Goal: Information Seeking & Learning: Check status

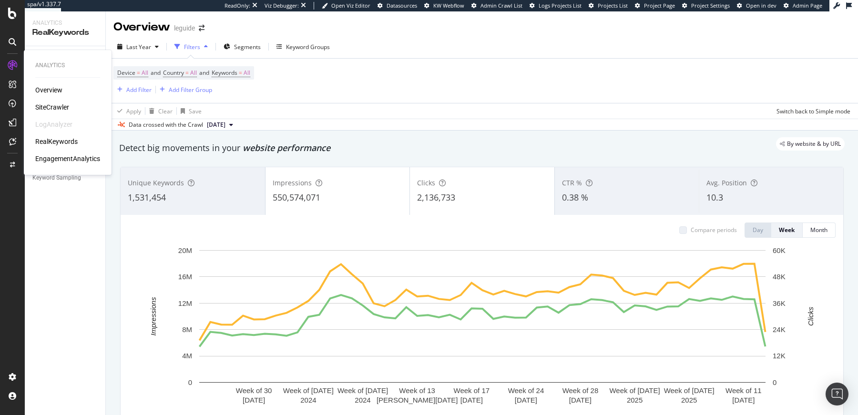
click at [51, 103] on div "SiteCrawler" at bounding box center [52, 108] width 34 height 10
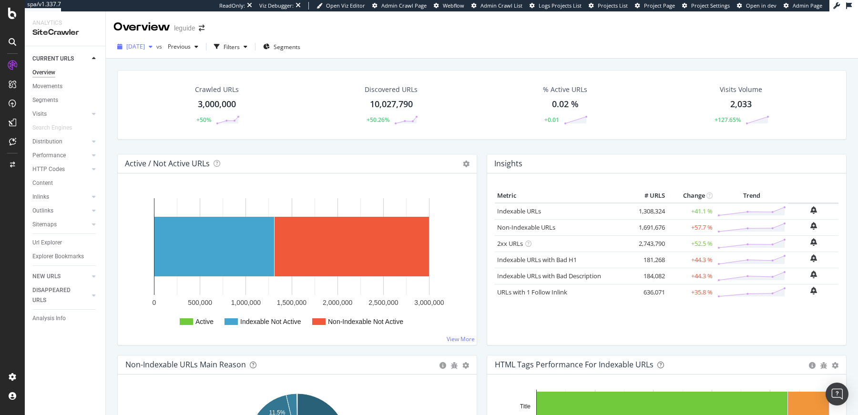
click at [145, 47] on span "[DATE]" at bounding box center [135, 46] width 19 height 8
click at [174, 99] on div "[DATE]" at bounding box center [152, 98] width 51 height 9
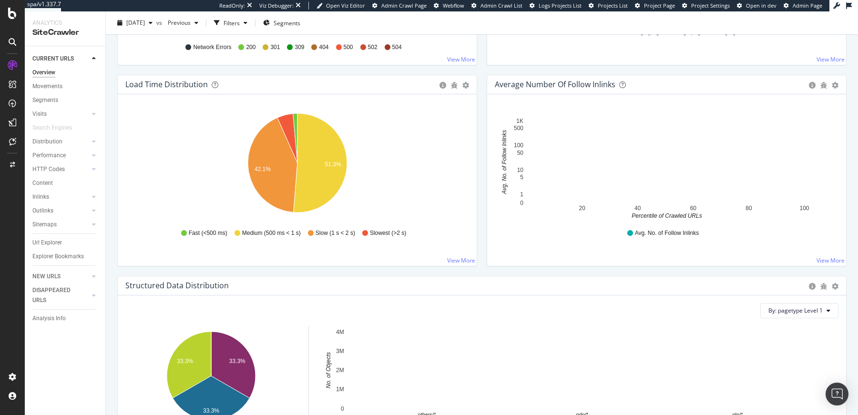
scroll to position [683, 0]
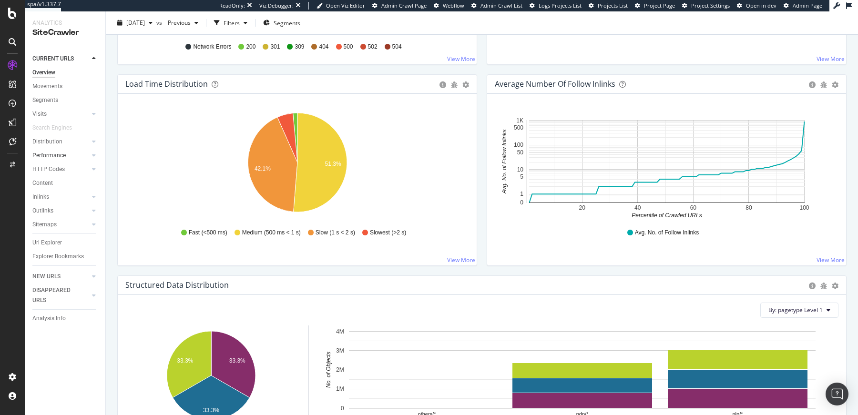
click at [85, 154] on div at bounding box center [85, 156] width 10 height 10
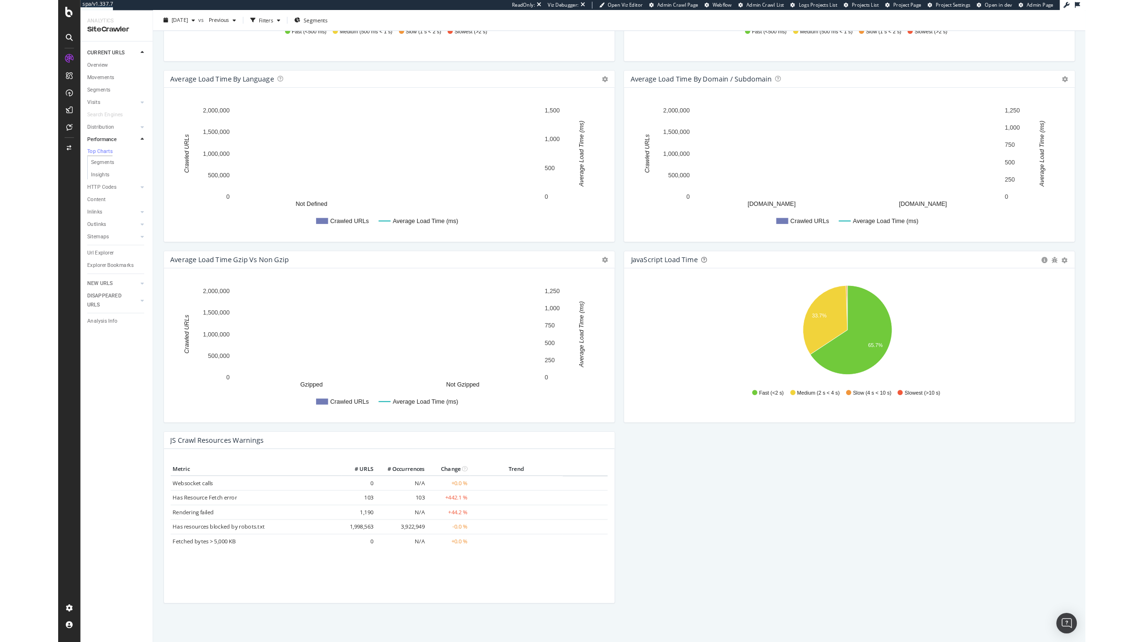
scroll to position [495, 0]
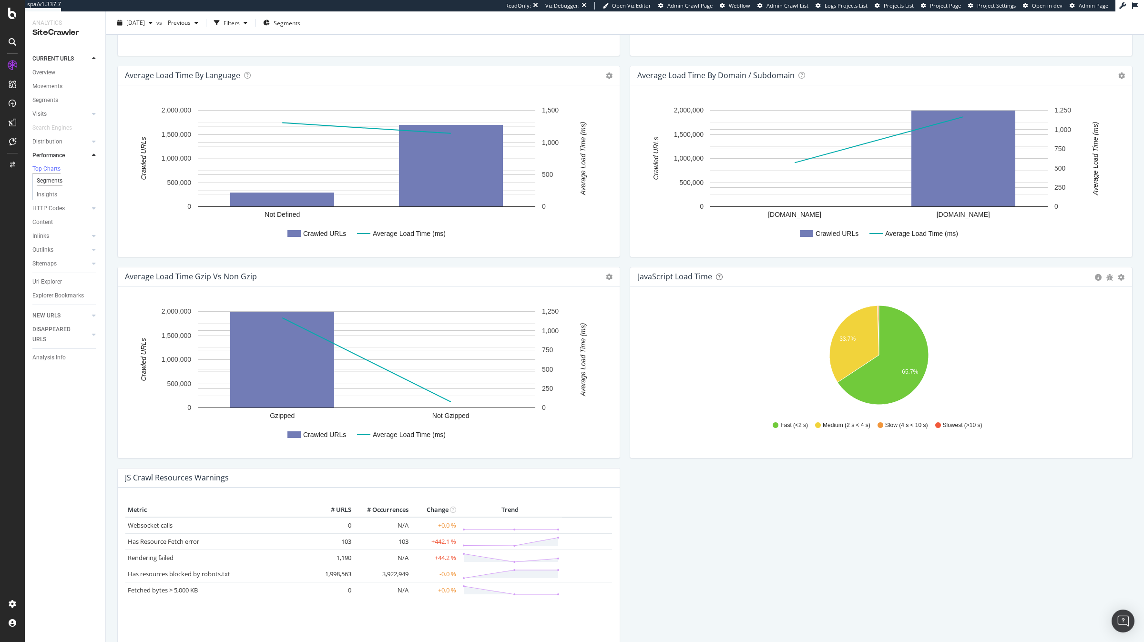
click at [56, 181] on div "Segments" at bounding box center [50, 181] width 26 height 10
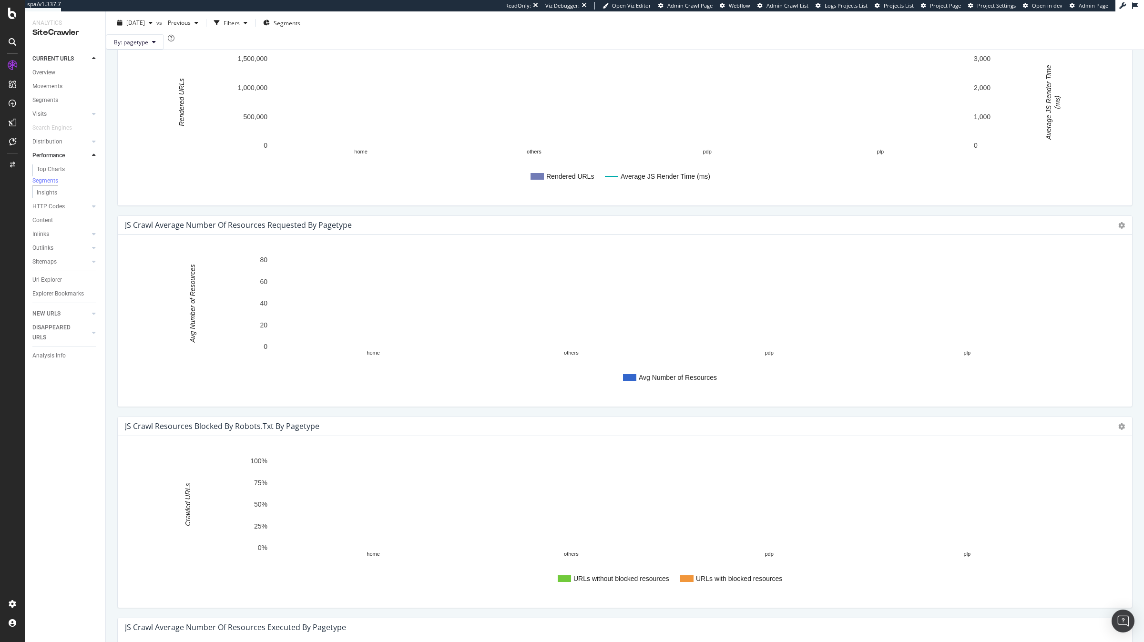
scroll to position [931, 0]
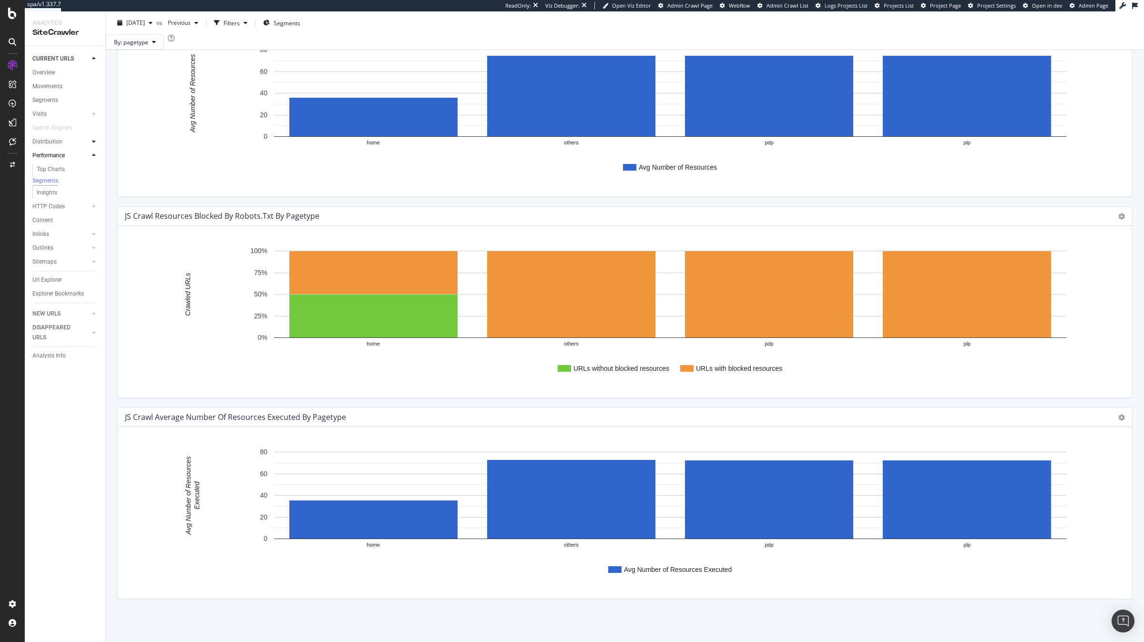
click at [93, 143] on icon at bounding box center [94, 142] width 4 height 6
click at [55, 166] on div "Segments" at bounding box center [50, 169] width 26 height 10
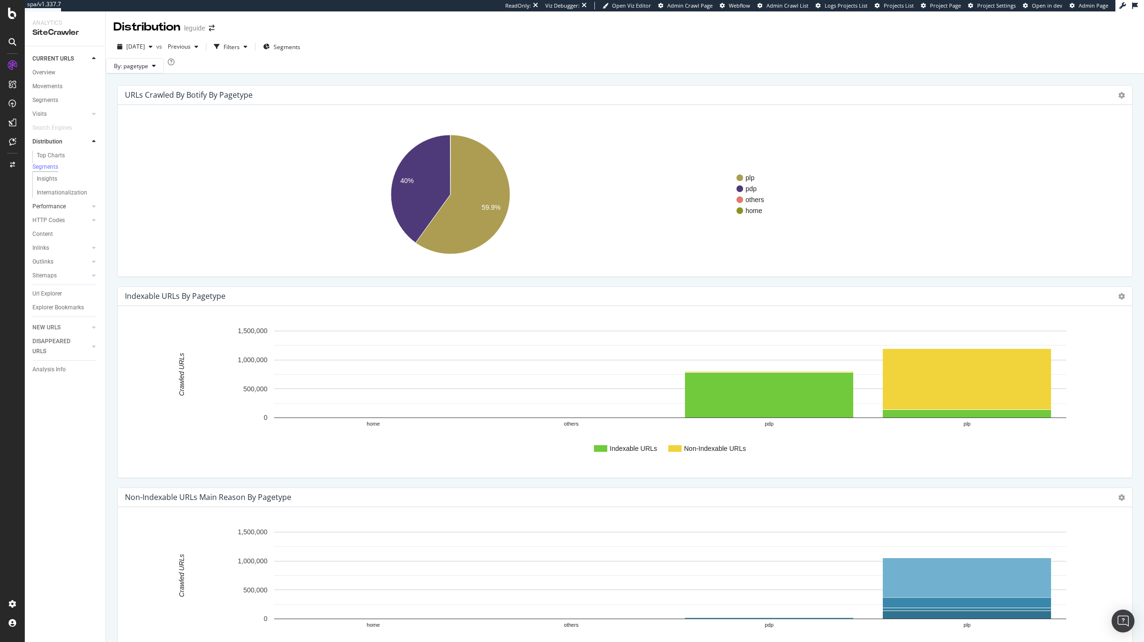
click at [87, 211] on div at bounding box center [85, 207] width 10 height 10
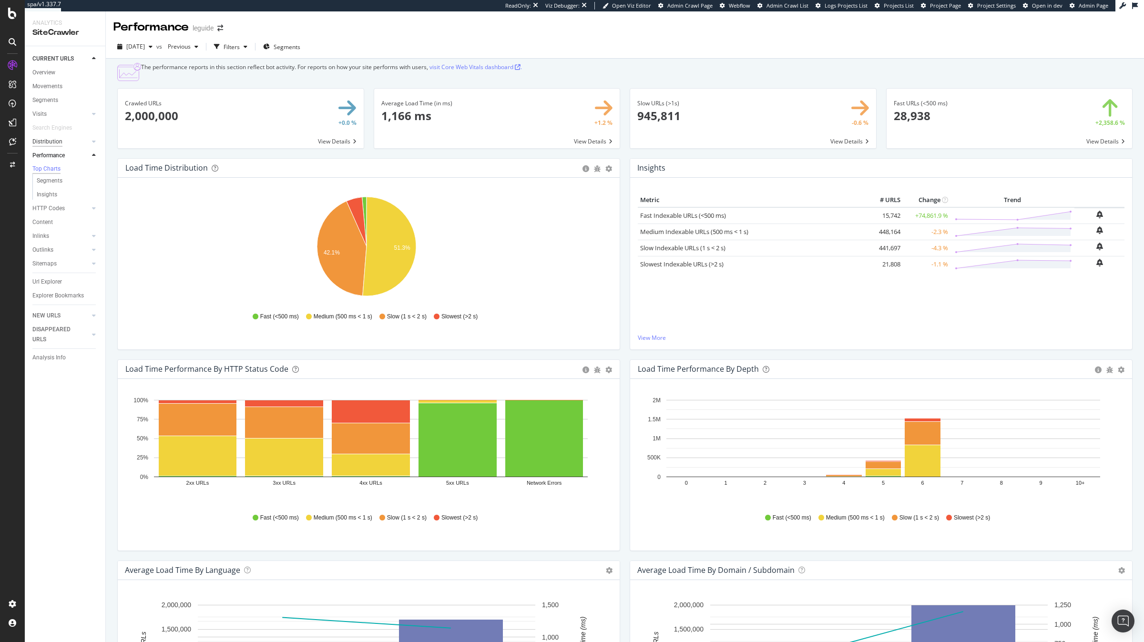
click at [51, 142] on div "Distribution" at bounding box center [47, 142] width 30 height 10
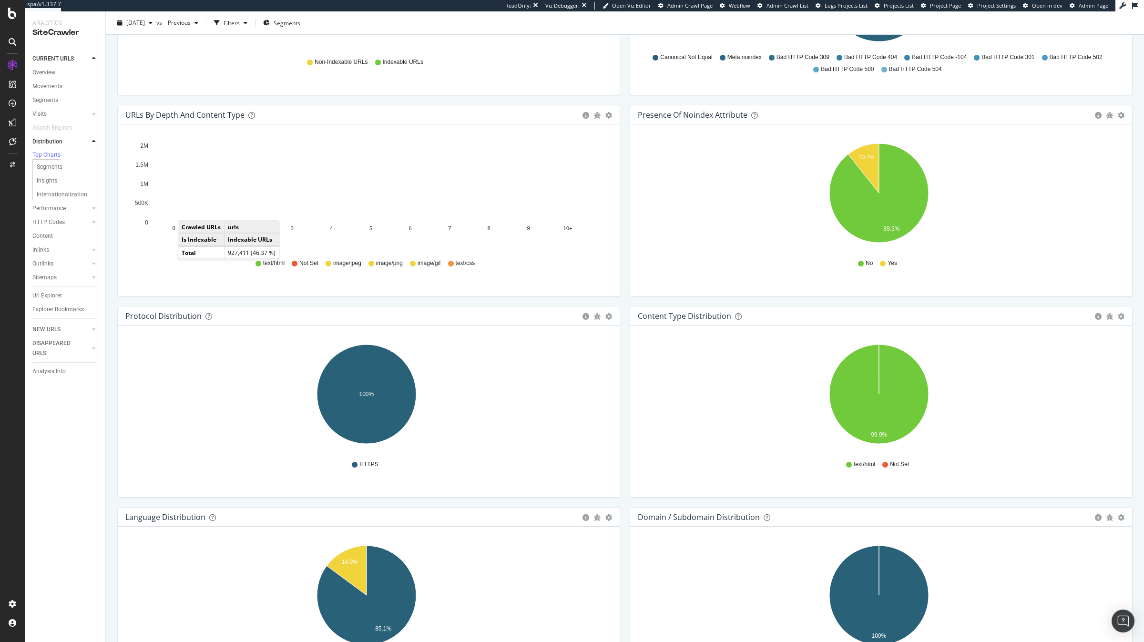
scroll to position [1142, 0]
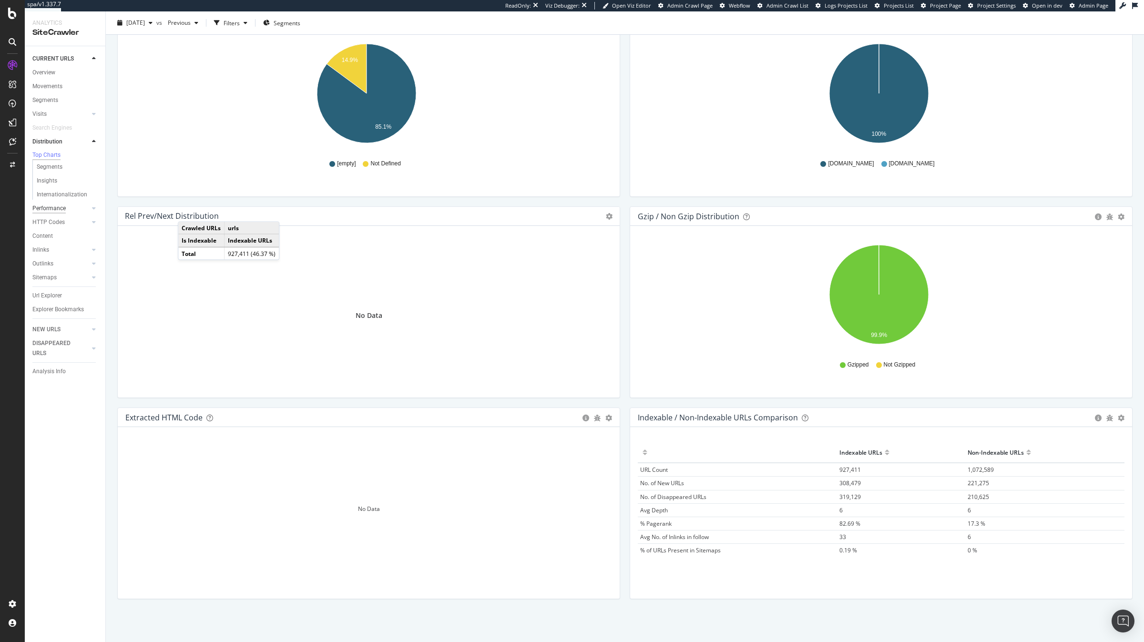
click at [62, 210] on div "Performance" at bounding box center [48, 209] width 33 height 10
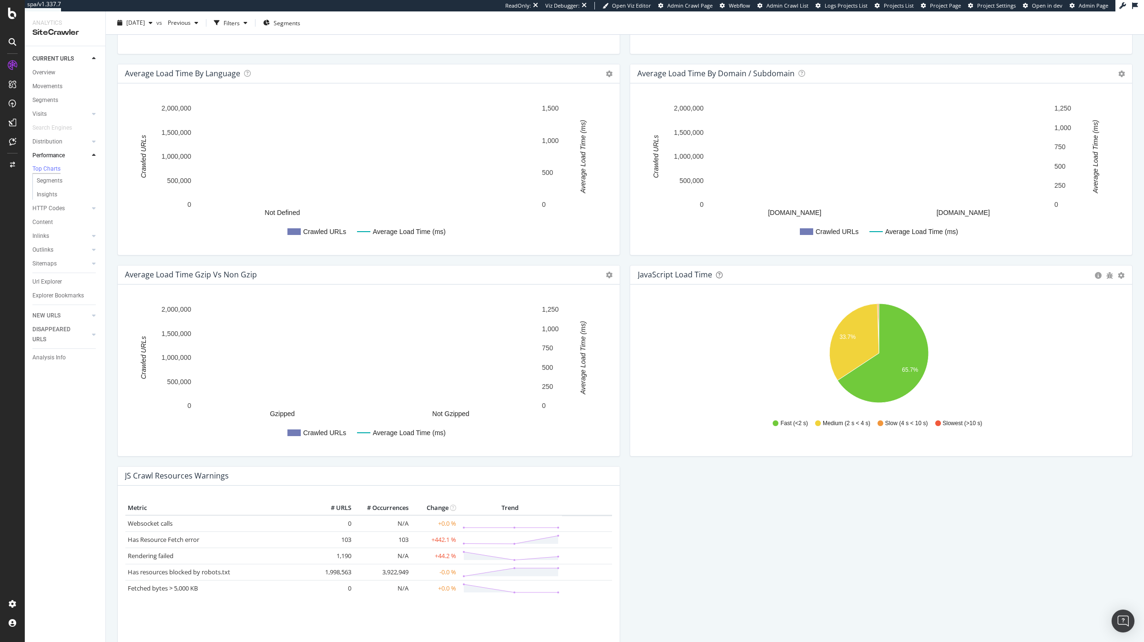
scroll to position [481, 0]
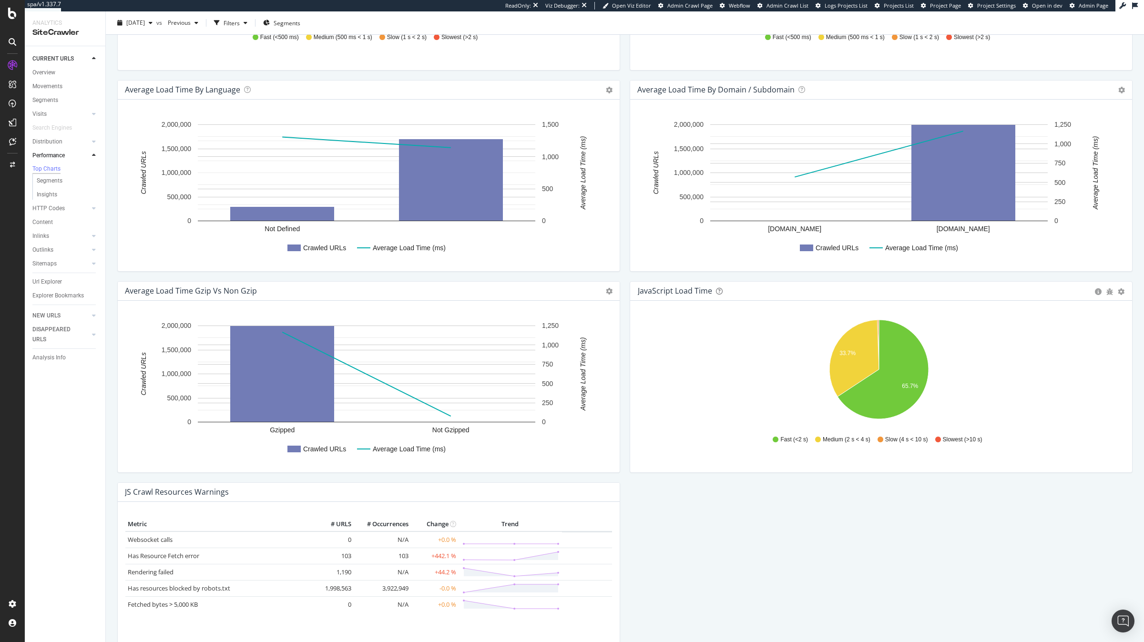
click at [858, 415] on div "Slow (4 s < 10 s)" at bounding box center [903, 440] width 51 height 8
click at [858, 415] on icon at bounding box center [881, 440] width 6 height 6
click at [846, 381] on icon "A chart." at bounding box center [855, 358] width 50 height 77
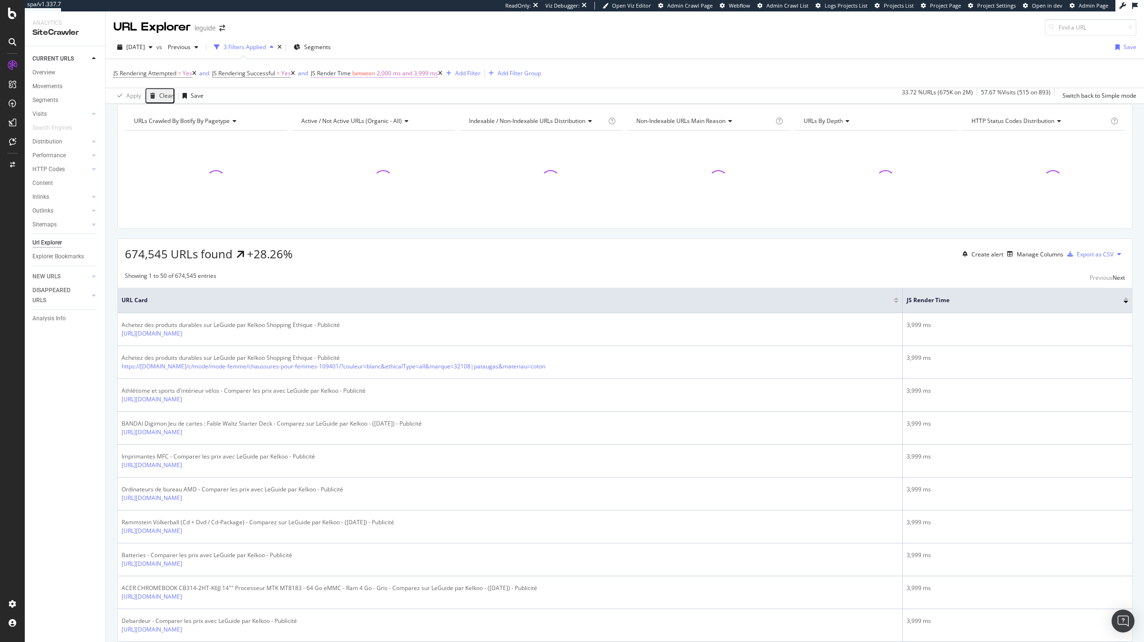
click at [401, 74] on span "2,000 ms and 3,999 ms" at bounding box center [408, 73] width 62 height 13
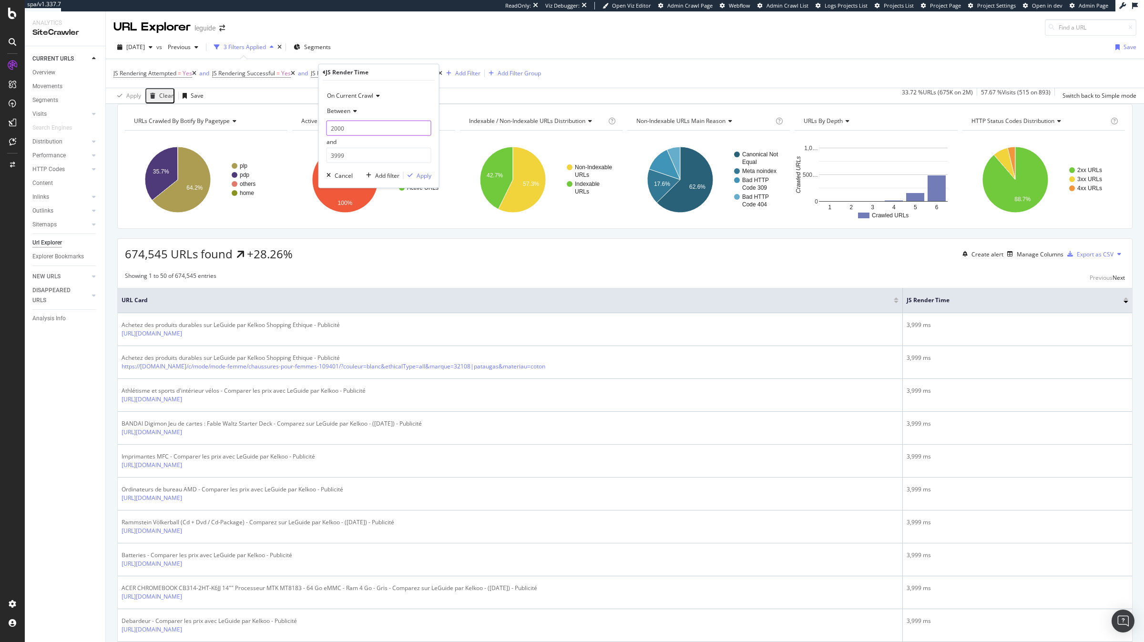
click at [332, 128] on input "2000" at bounding box center [379, 128] width 105 height 15
type input "4000"
drag, startPoint x: 347, startPoint y: 156, endPoint x: 325, endPoint y: 156, distance: 21.9
click at [325, 156] on div "On Current Crawl Between 4000 and 3999 Cancel Add filter Apply" at bounding box center [379, 134] width 120 height 107
type input "6000"
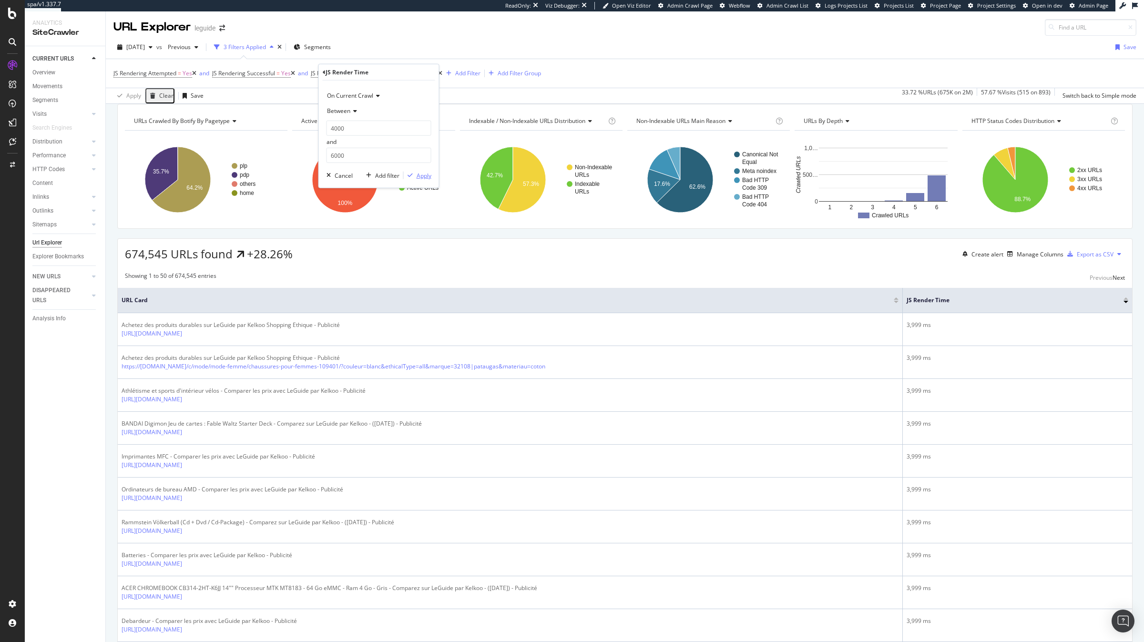
click at [410, 175] on icon "button" at bounding box center [410, 176] width 5 height 6
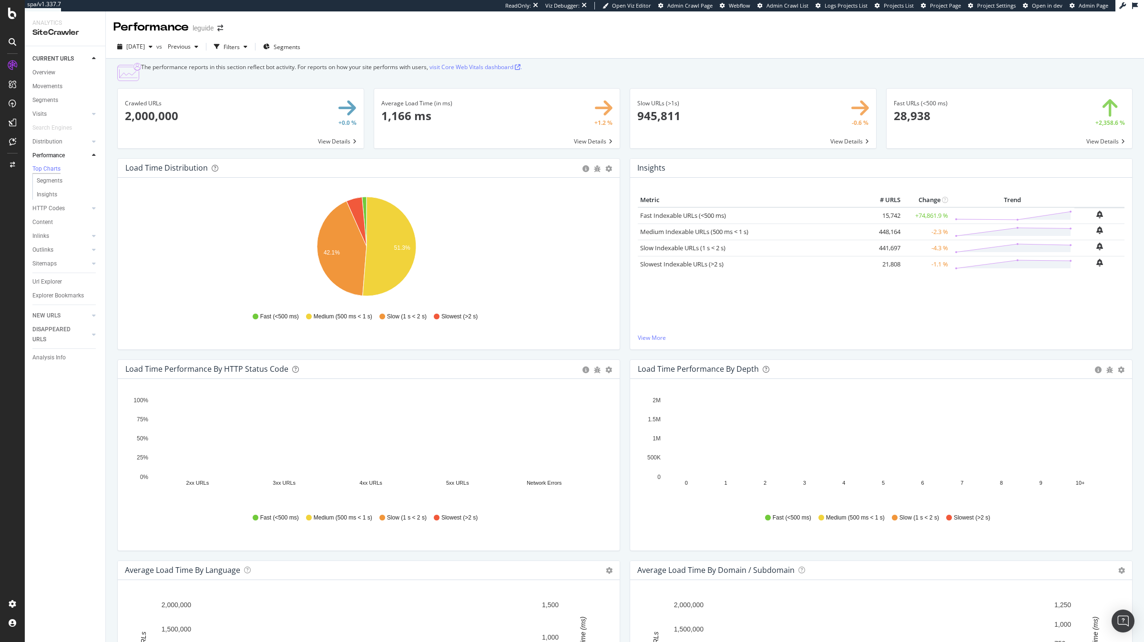
scroll to position [568, 0]
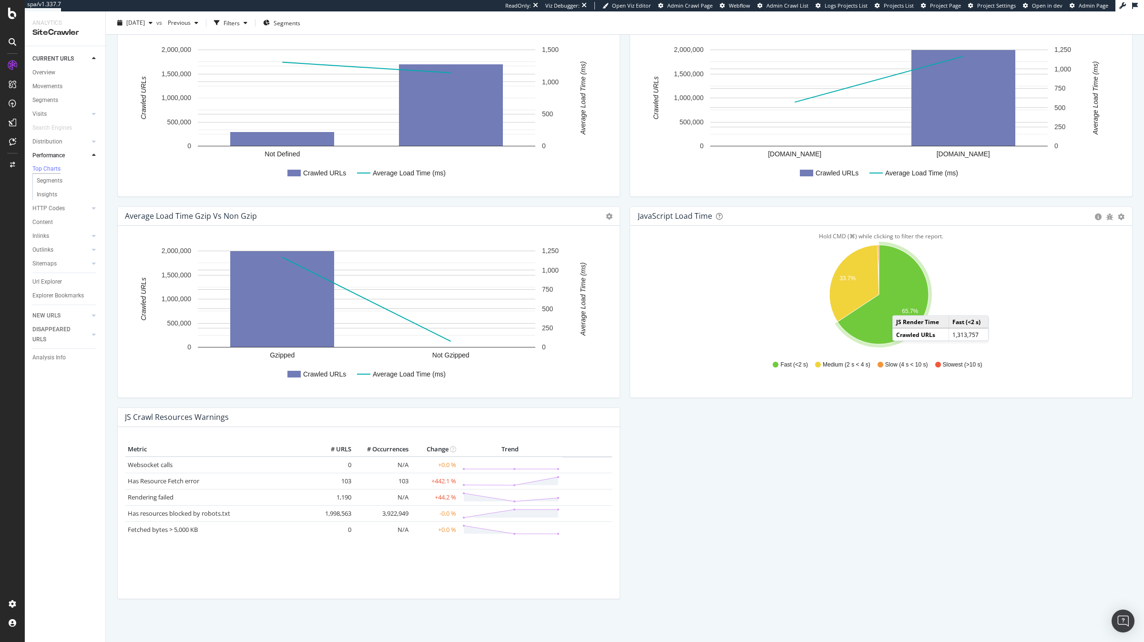
click at [858, 306] on icon "A chart." at bounding box center [883, 294] width 91 height 99
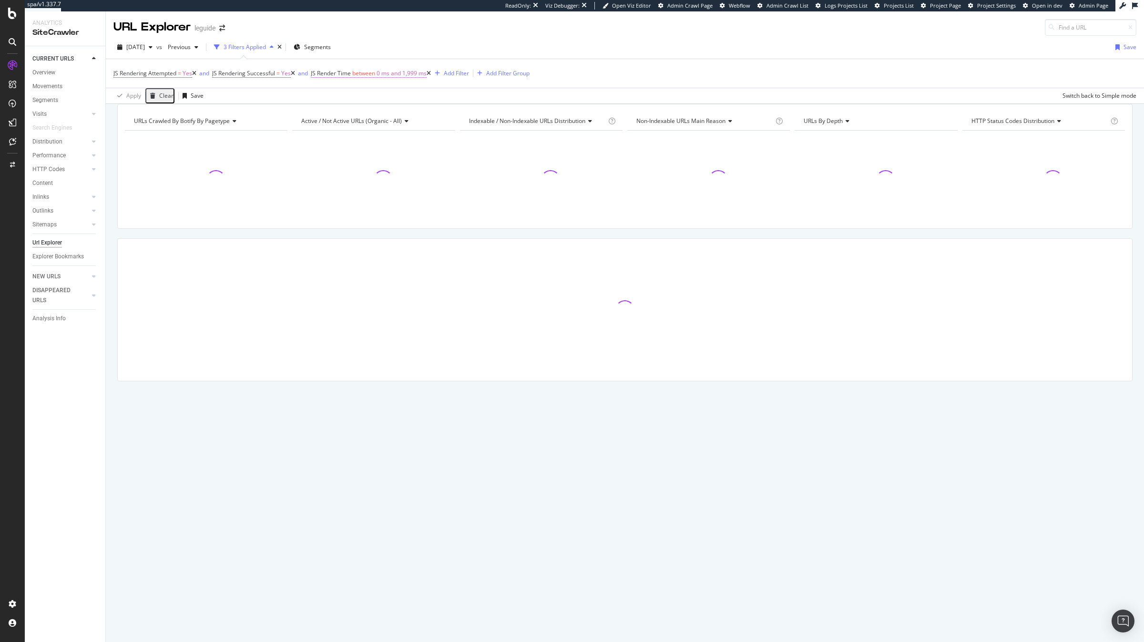
click at [375, 77] on span "between" at bounding box center [363, 73] width 23 height 8
click at [348, 110] on span "Between" at bounding box center [338, 111] width 23 height 8
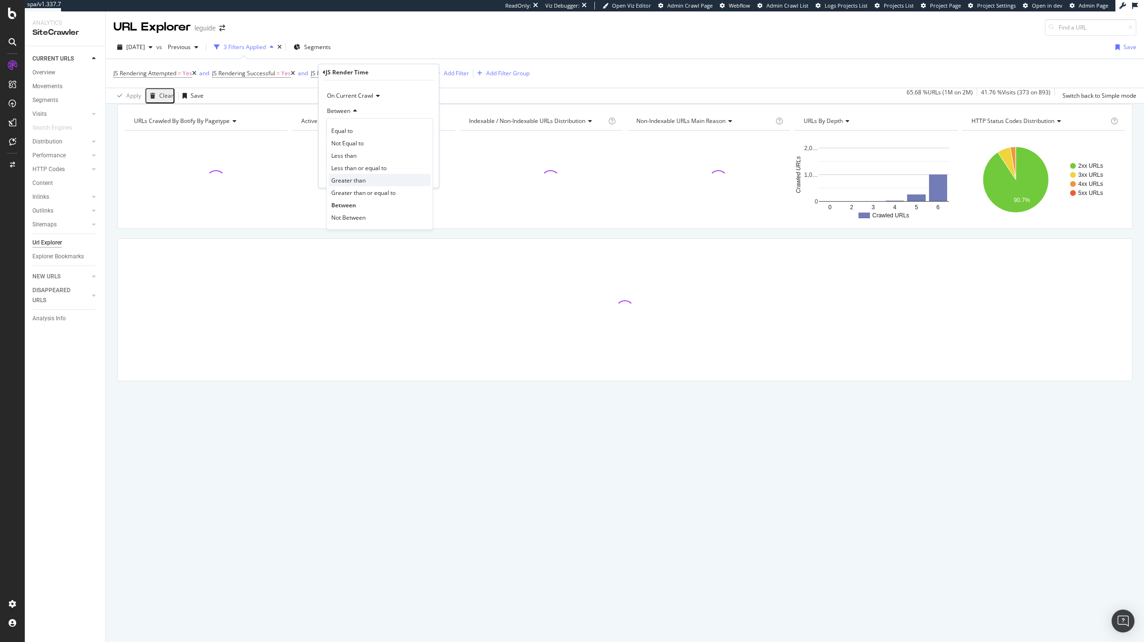
click at [352, 179] on span "Greater than" at bounding box center [348, 180] width 34 height 8
click at [350, 123] on input "number" at bounding box center [379, 128] width 105 height 15
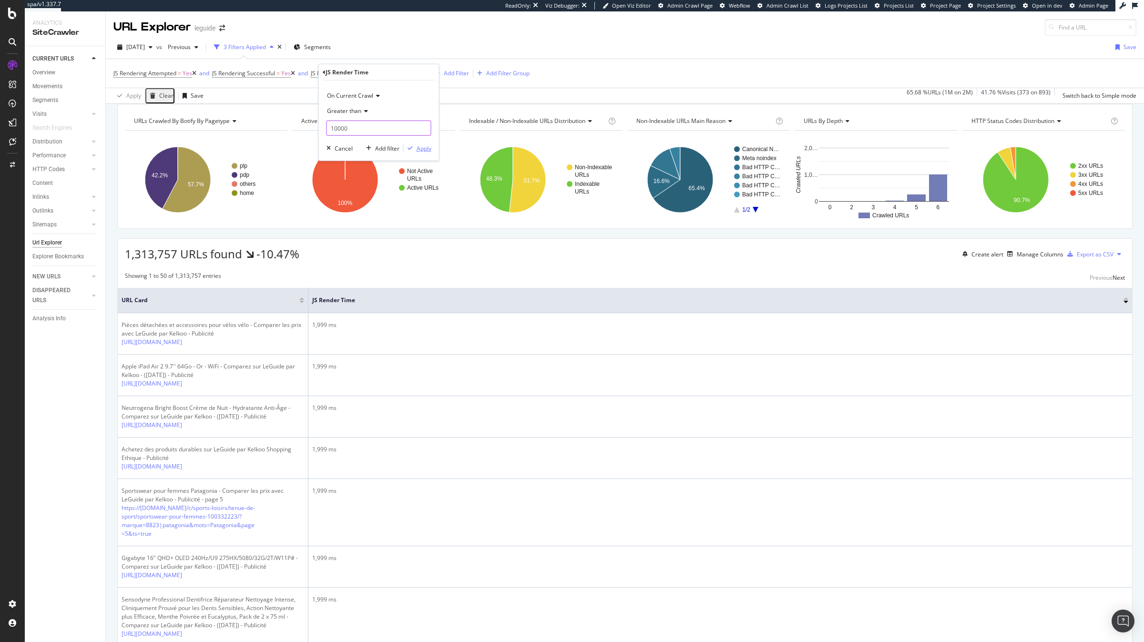
type input "10000"
click at [424, 151] on div "Apply" at bounding box center [424, 148] width 15 height 8
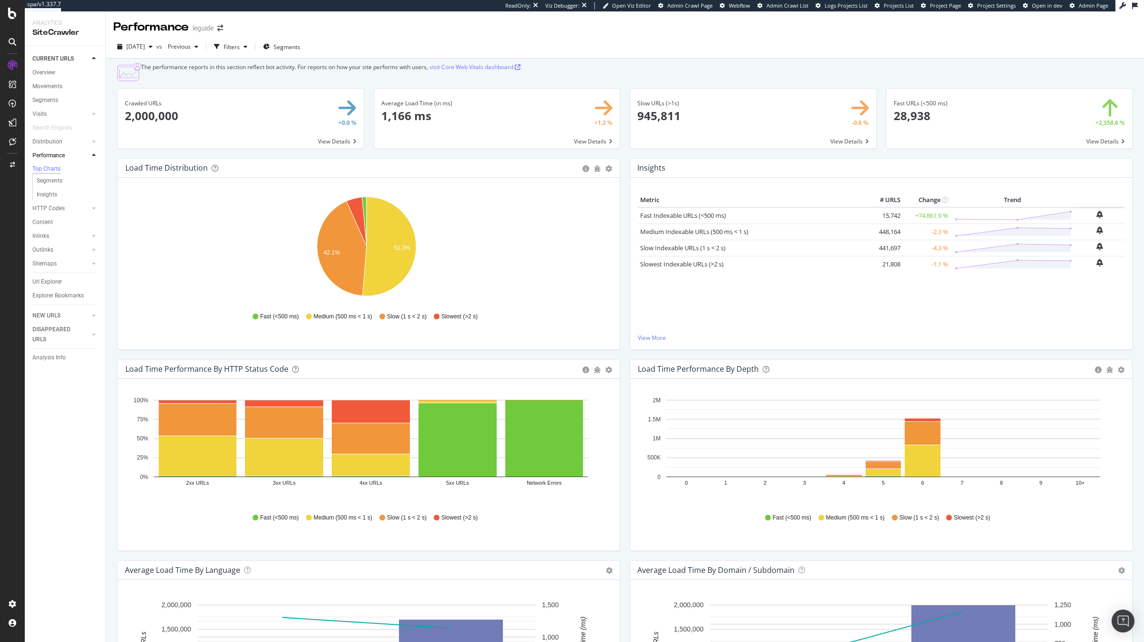
click at [66, 147] on div "Distribution" at bounding box center [68, 142] width 73 height 14
click at [65, 146] on link "Distribution" at bounding box center [60, 142] width 57 height 10
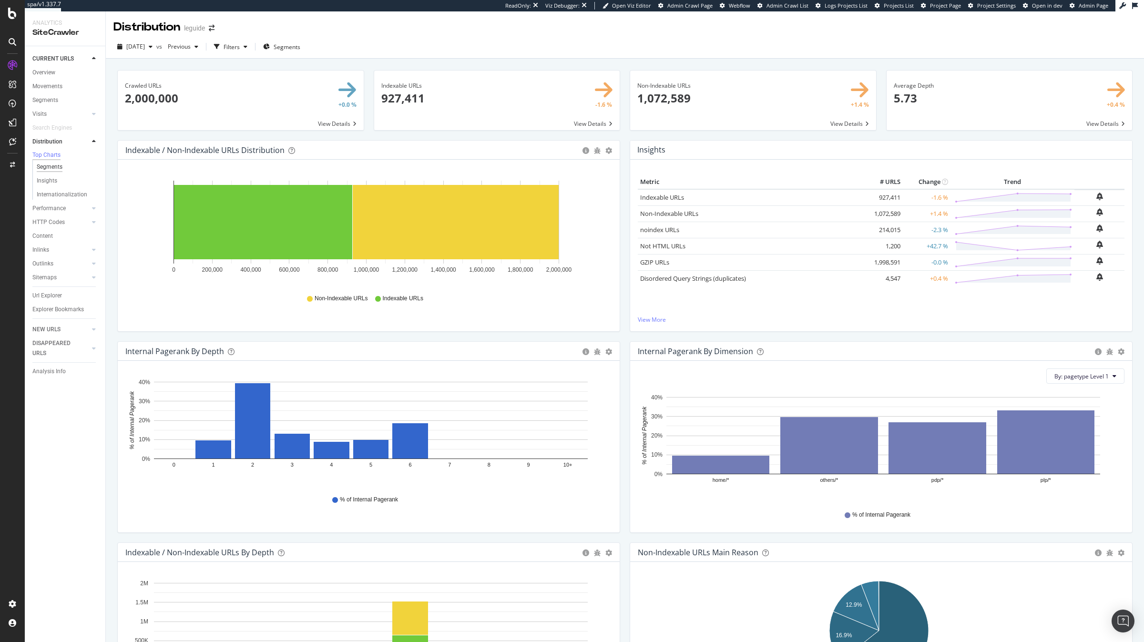
click at [60, 169] on div "Segments" at bounding box center [50, 167] width 26 height 10
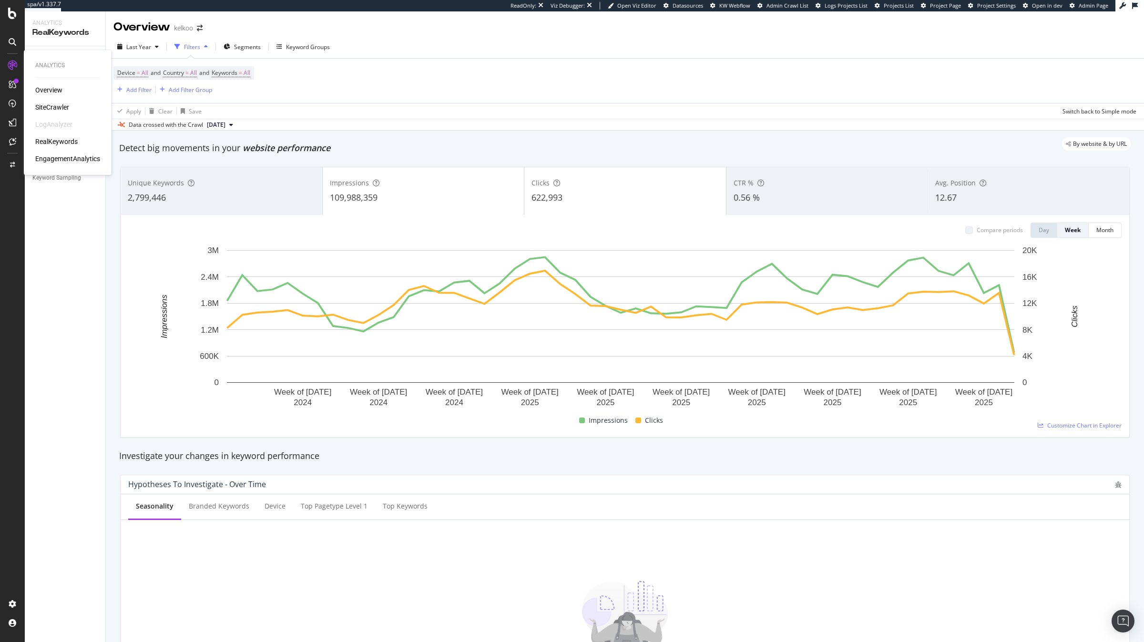
click at [49, 103] on div "SiteCrawler" at bounding box center [52, 108] width 34 height 10
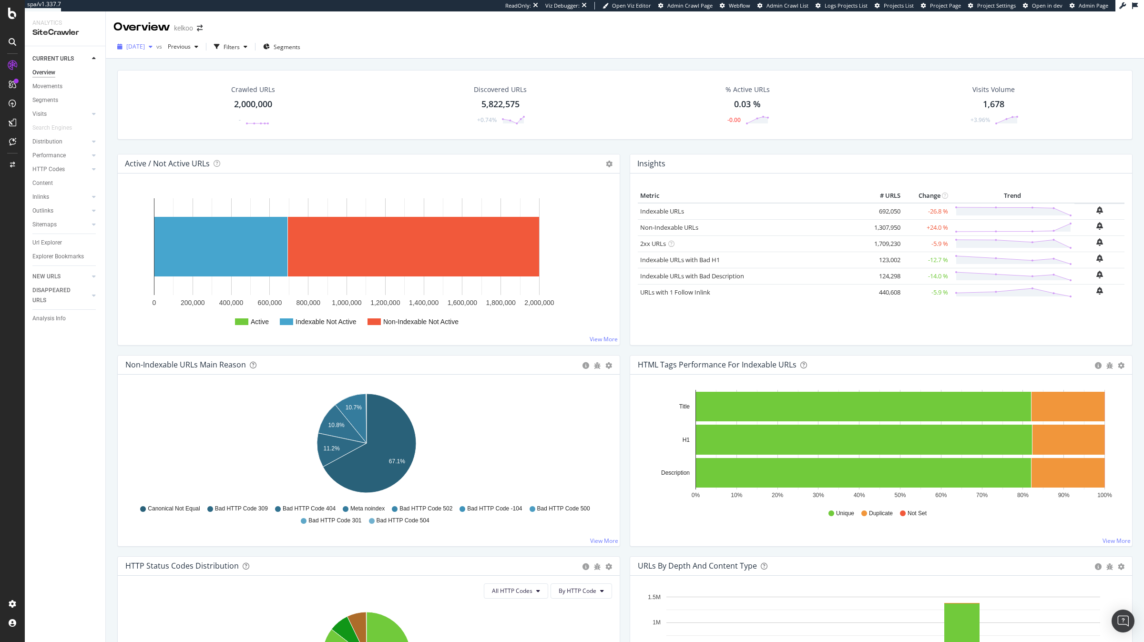
click at [156, 51] on div "2025 Aug. 18th" at bounding box center [134, 47] width 43 height 14
click at [171, 98] on div "[DATE]" at bounding box center [152, 98] width 51 height 9
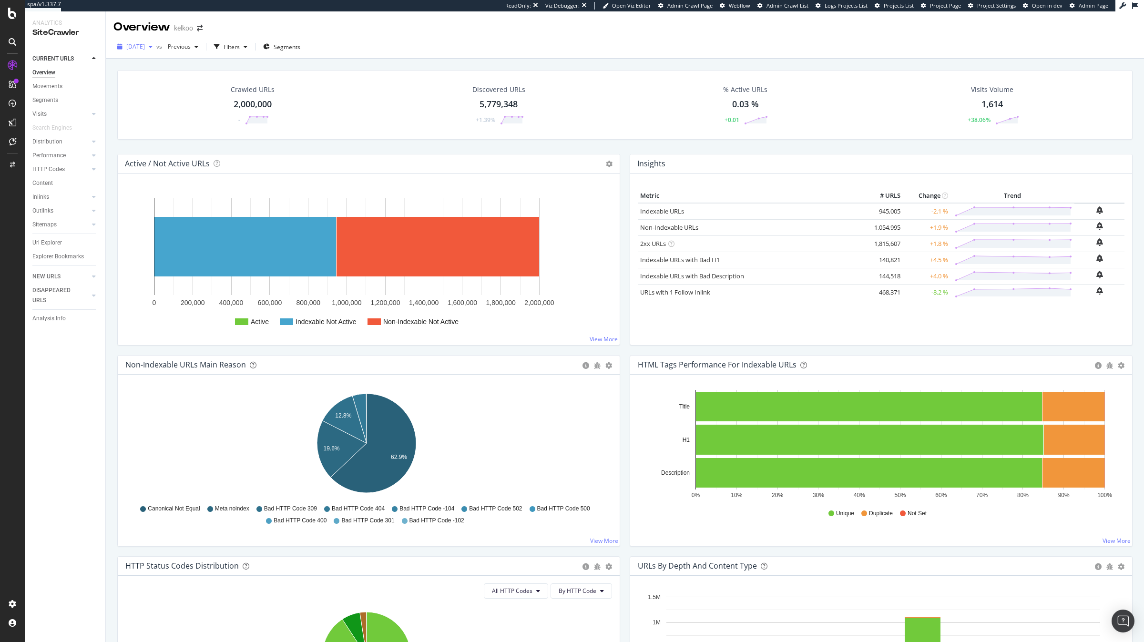
click at [144, 49] on span "[DATE]" at bounding box center [135, 46] width 19 height 8
click at [162, 112] on div "[DATE]" at bounding box center [152, 116] width 51 height 9
click at [148, 51] on div "[DATE]" at bounding box center [134, 47] width 43 height 14
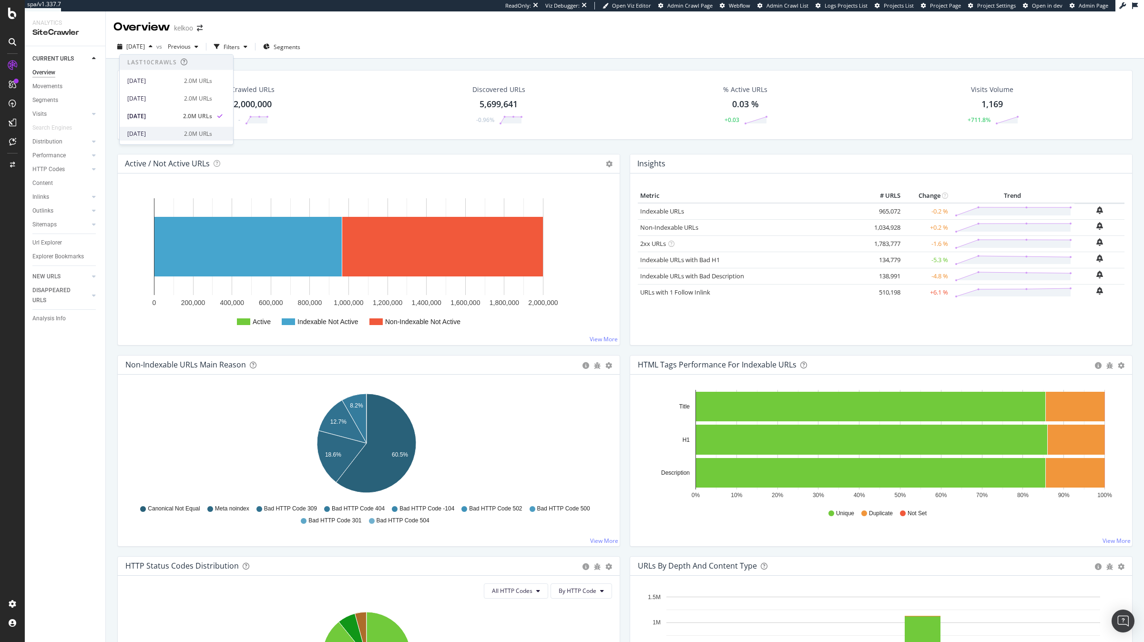
click at [165, 128] on div "2025 Aug. 6th 2.0M URLs" at bounding box center [176, 134] width 113 height 14
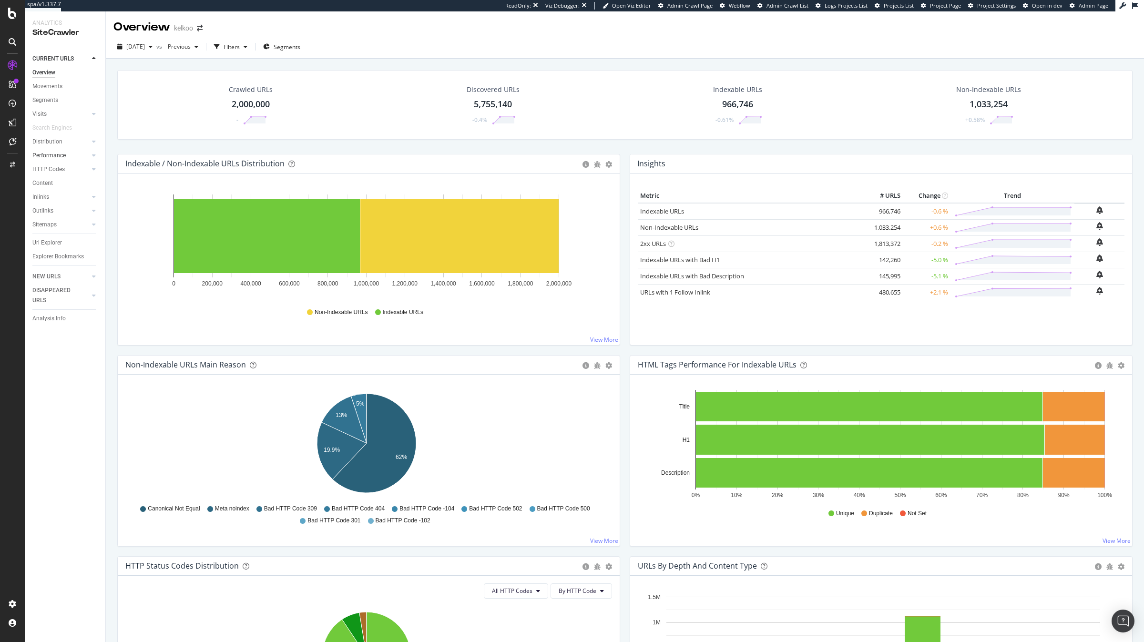
click at [74, 154] on link "Performance" at bounding box center [60, 156] width 57 height 10
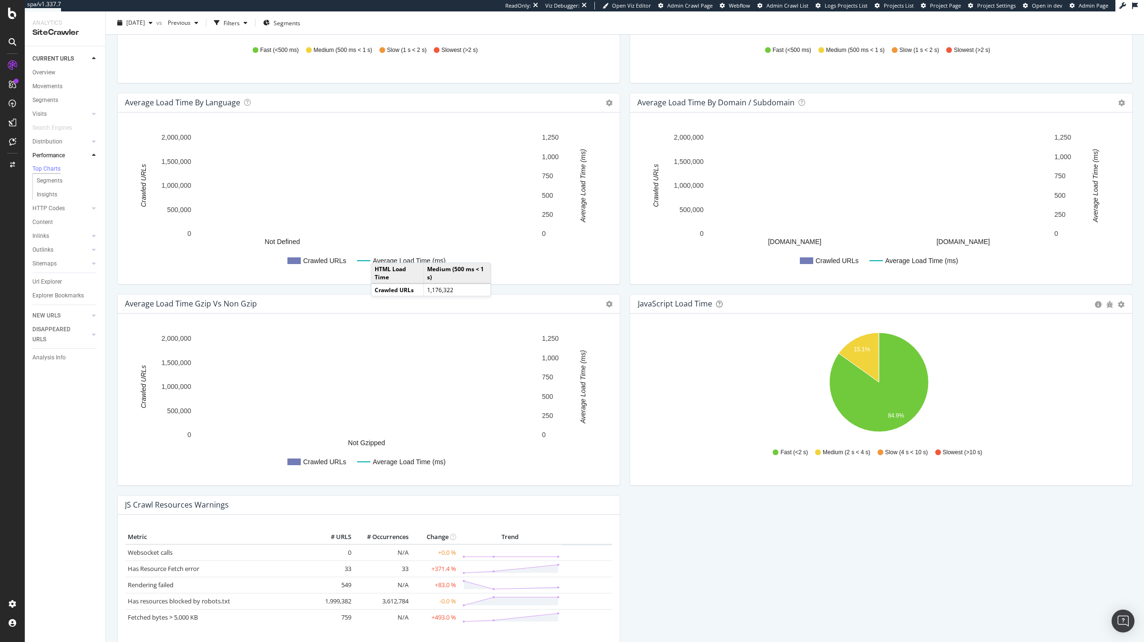
scroll to position [469, 0]
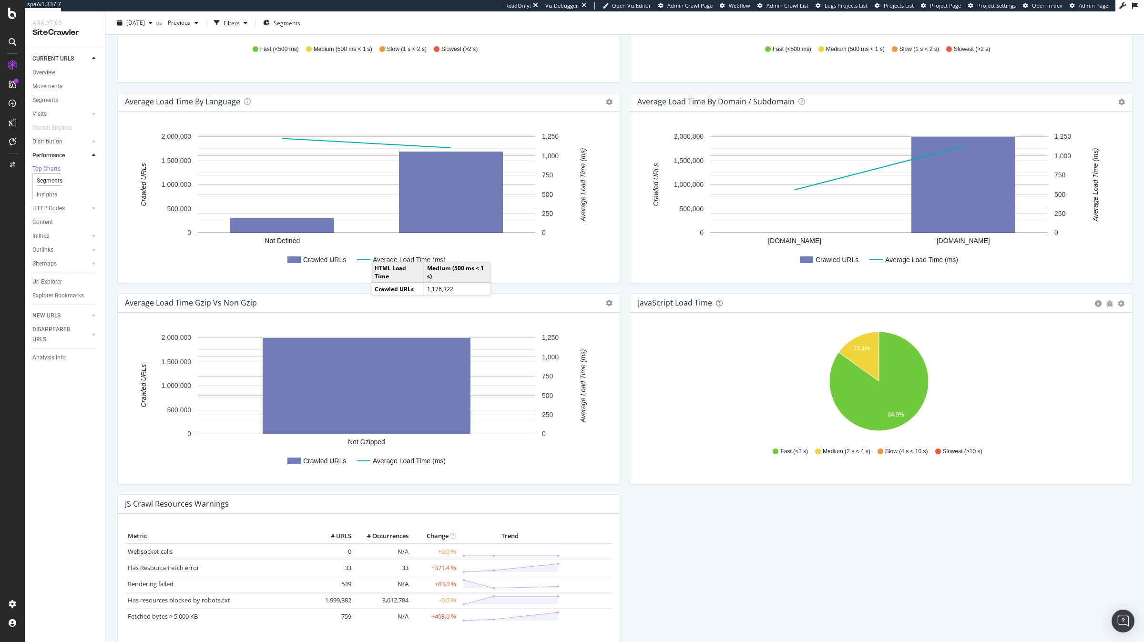
click at [59, 186] on div "Segments" at bounding box center [50, 181] width 26 height 10
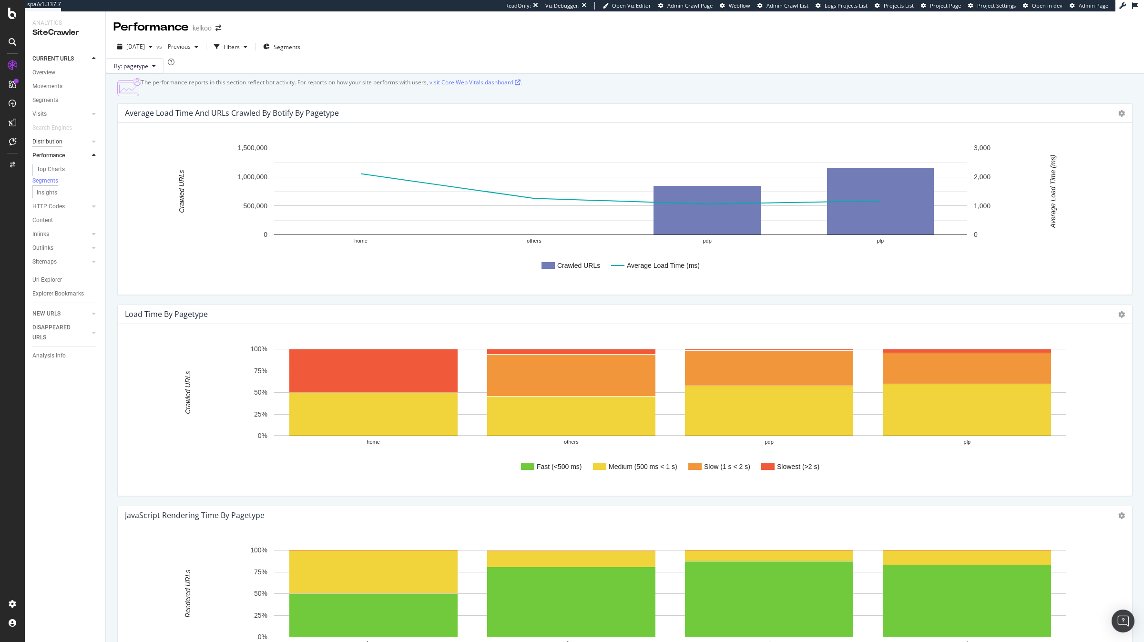
click at [50, 141] on div "Distribution" at bounding box center [47, 142] width 30 height 10
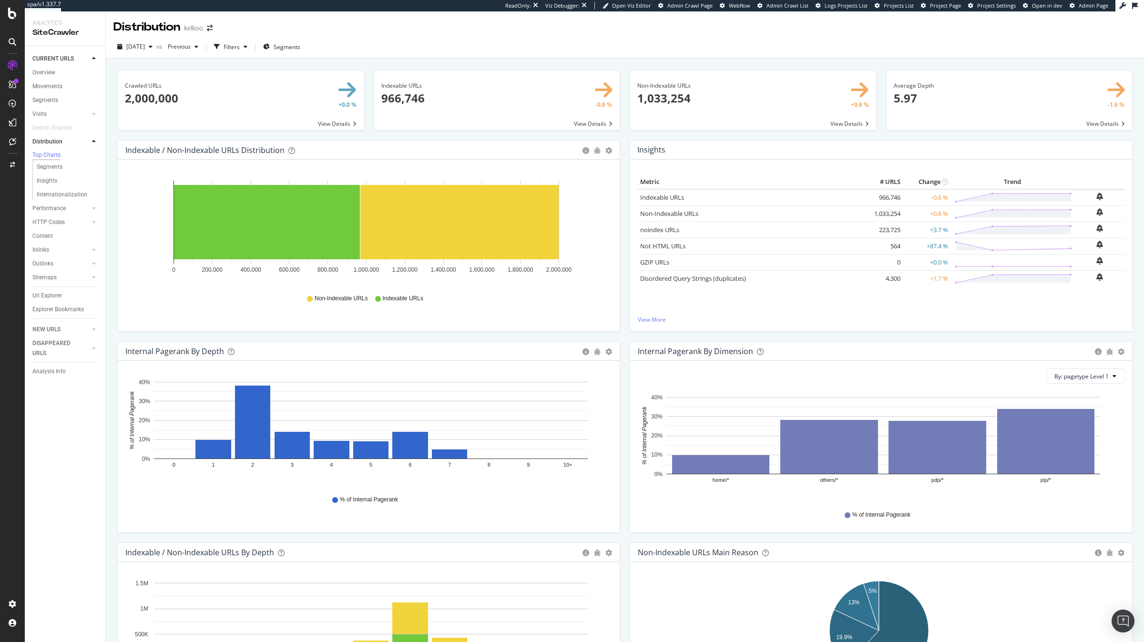
drag, startPoint x: 54, startPoint y: 169, endPoint x: 79, endPoint y: 175, distance: 25.6
click at [54, 169] on div "Segments" at bounding box center [50, 167] width 26 height 10
